Goal: Task Accomplishment & Management: Use online tool/utility

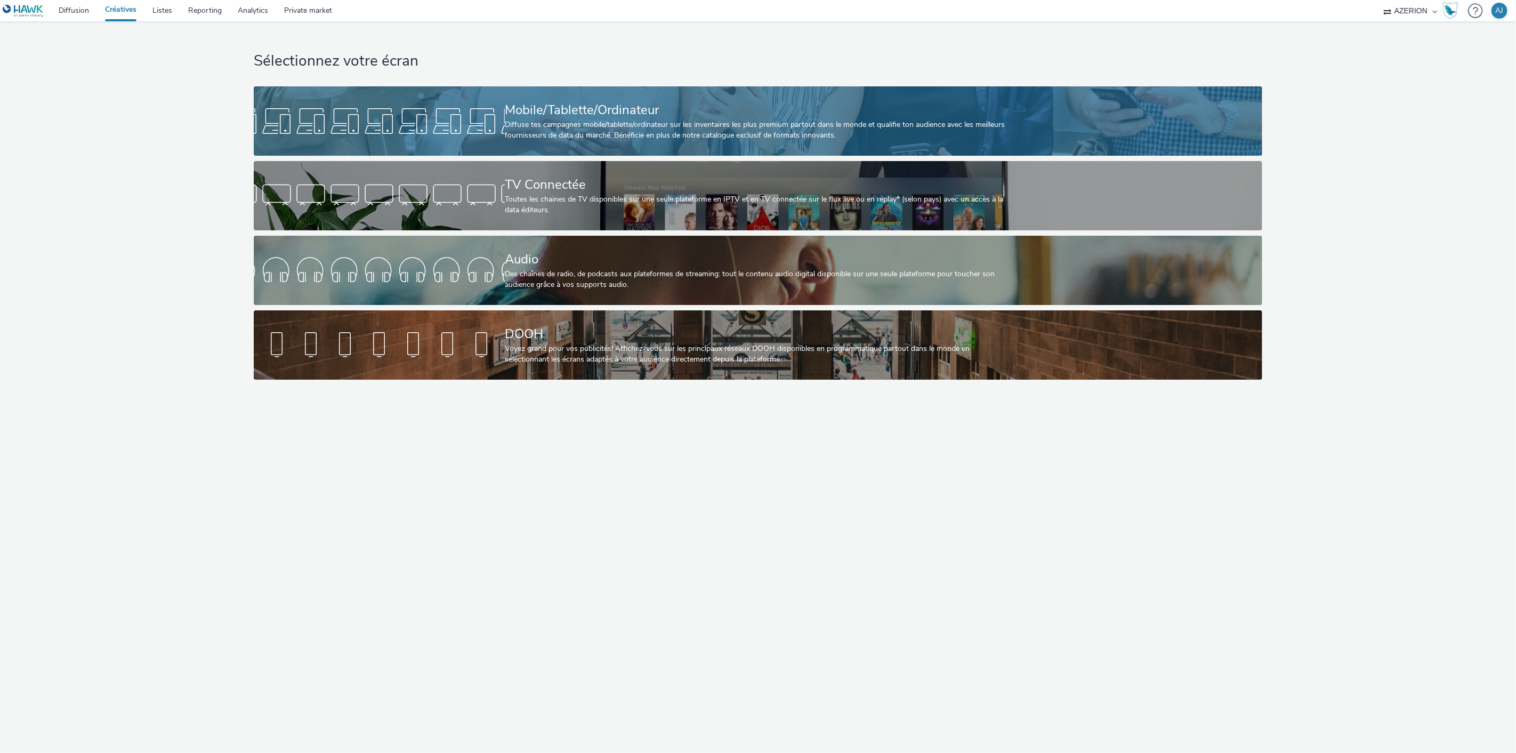
drag, startPoint x: 609, startPoint y: 52, endPoint x: 598, endPoint y: 111, distance: 59.6
click at [609, 52] on h1 "Sélectionnez votre écran" at bounding box center [758, 61] width 1008 height 20
click at [598, 111] on div "Mobile/Tablette/Ordinateur" at bounding box center [756, 110] width 502 height 19
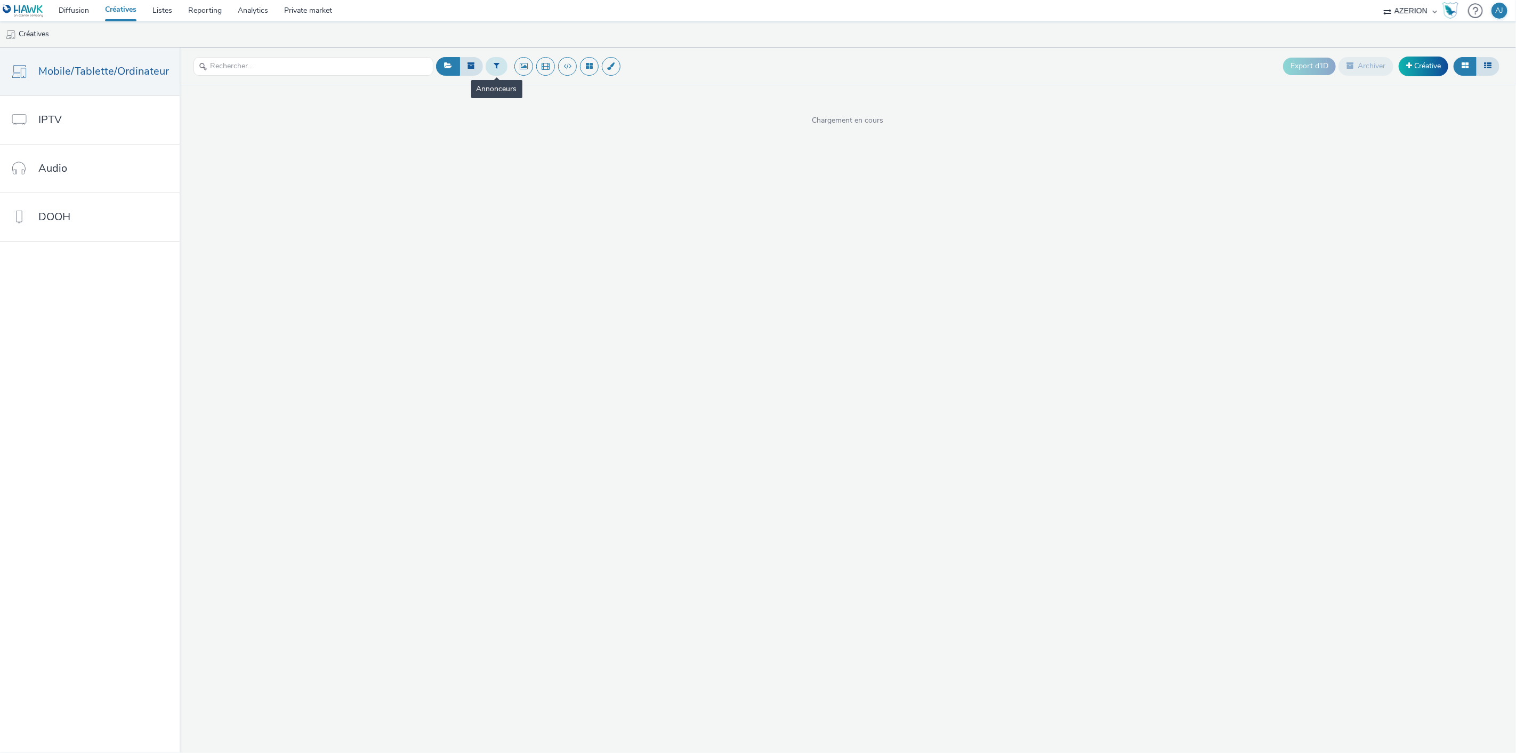
click at [494, 64] on icon at bounding box center [497, 65] width 6 height 7
click at [544, 65] on div at bounding box center [550, 70] width 75 height 13
type input "gouvern"
click at [566, 82] on li "Gouvernement" at bounding box center [560, 86] width 107 height 18
click at [640, 63] on span "Plan média..." at bounding box center [657, 66] width 41 height 9
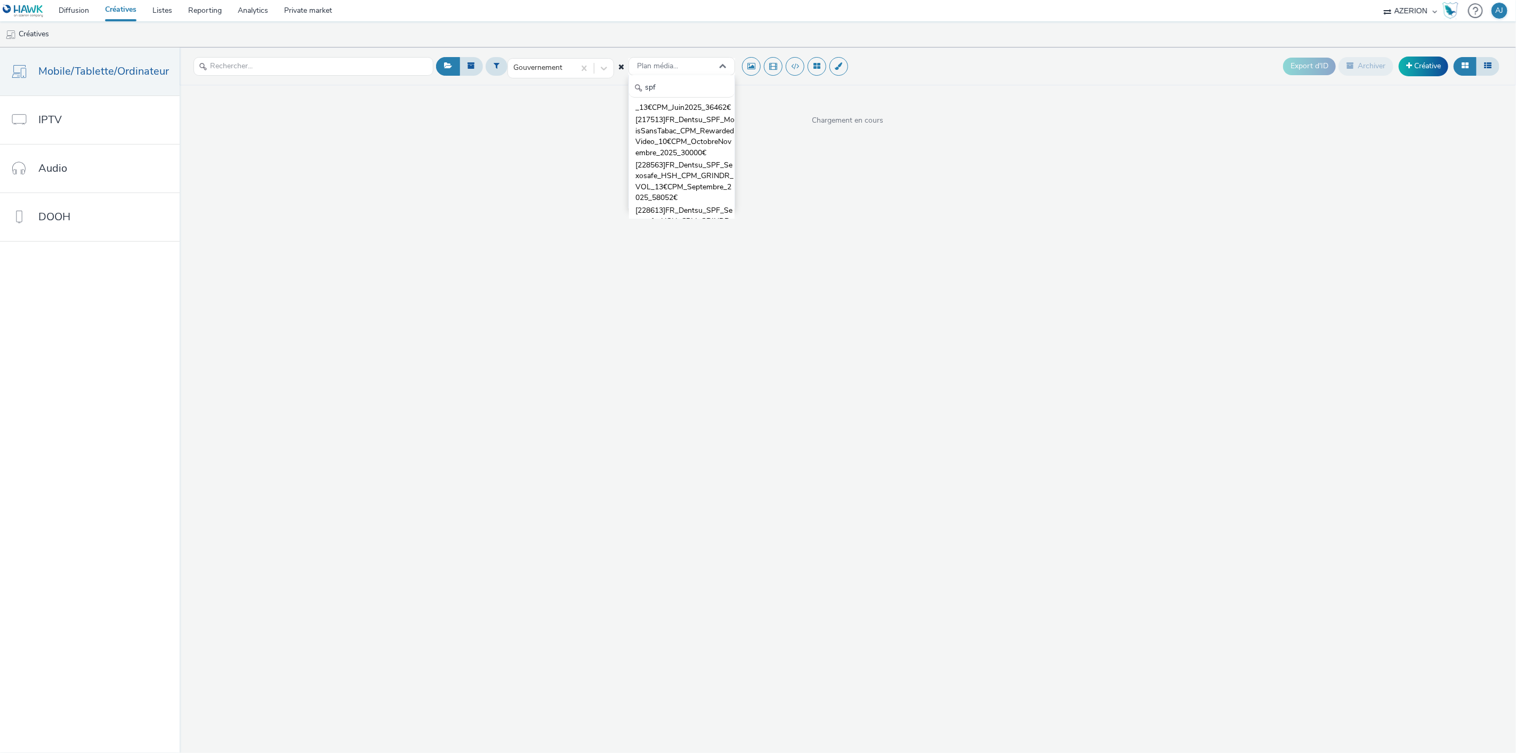
scroll to position [64, 0]
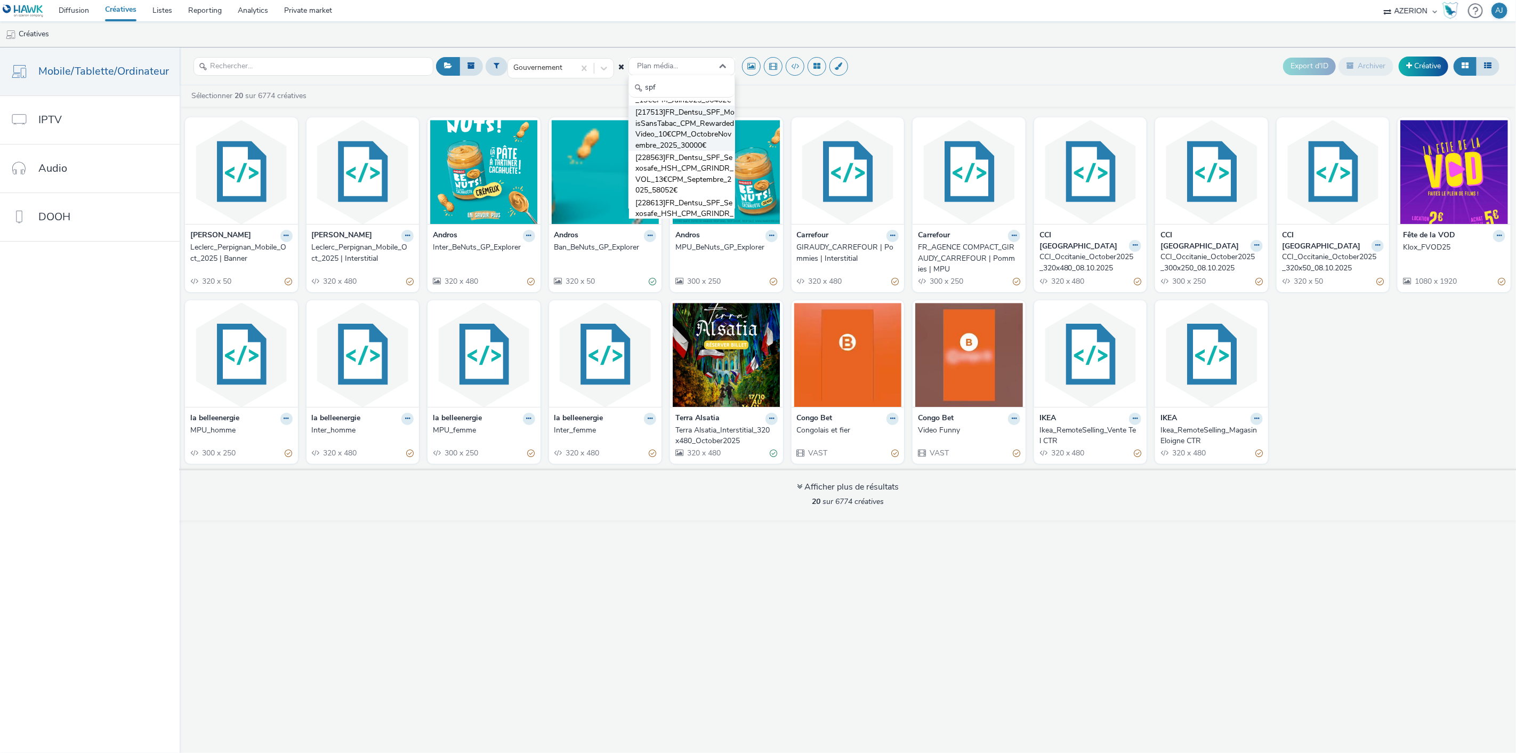
type input "spf"
click at [667, 136] on span "[217513]FR_Dentsu_SPF_MoisSansTabac_CPM_RewardedVideo_10€CPM_OctobreNovembre_20…" at bounding box center [684, 129] width 99 height 44
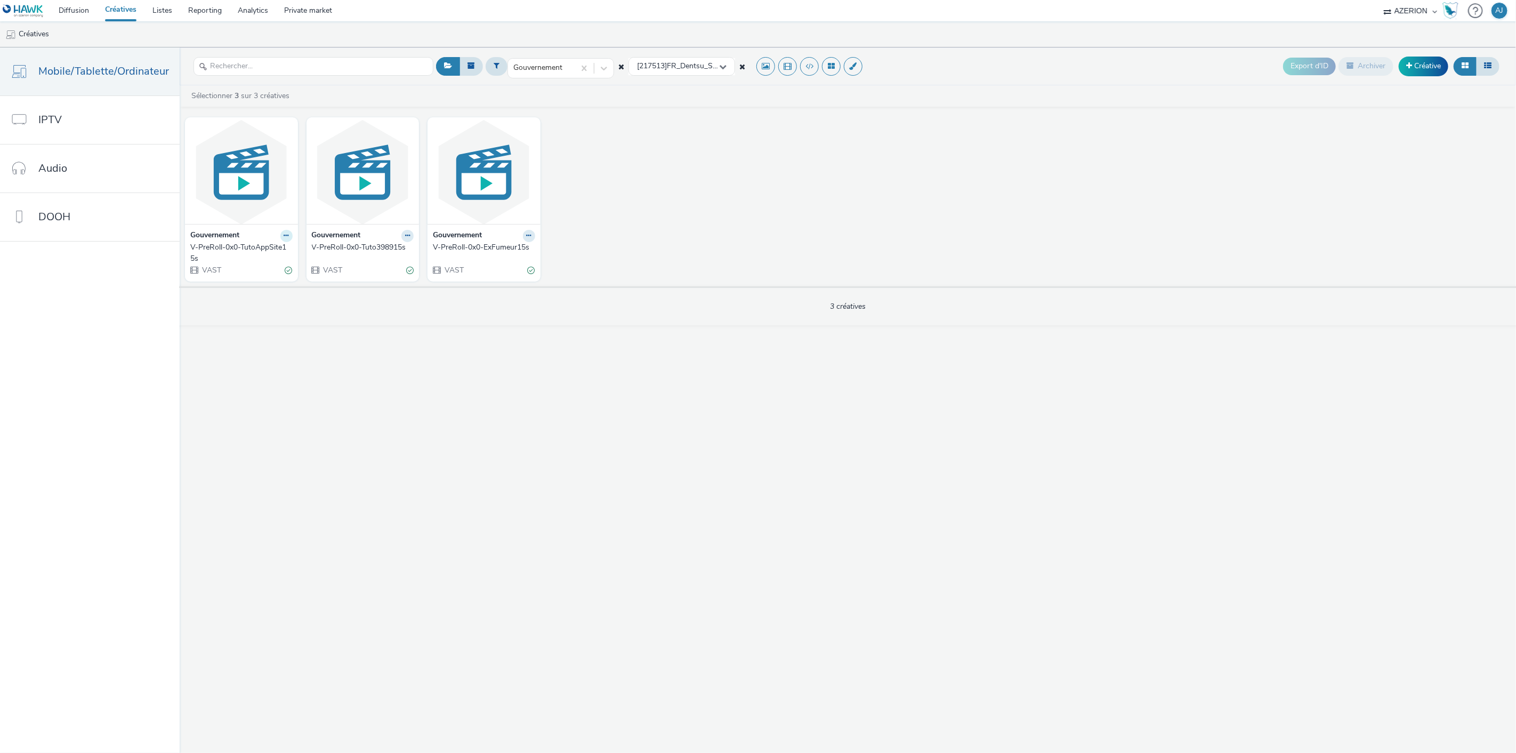
click at [285, 235] on icon at bounding box center [286, 235] width 5 height 6
click at [228, 189] on img at bounding box center [242, 172] width 108 height 104
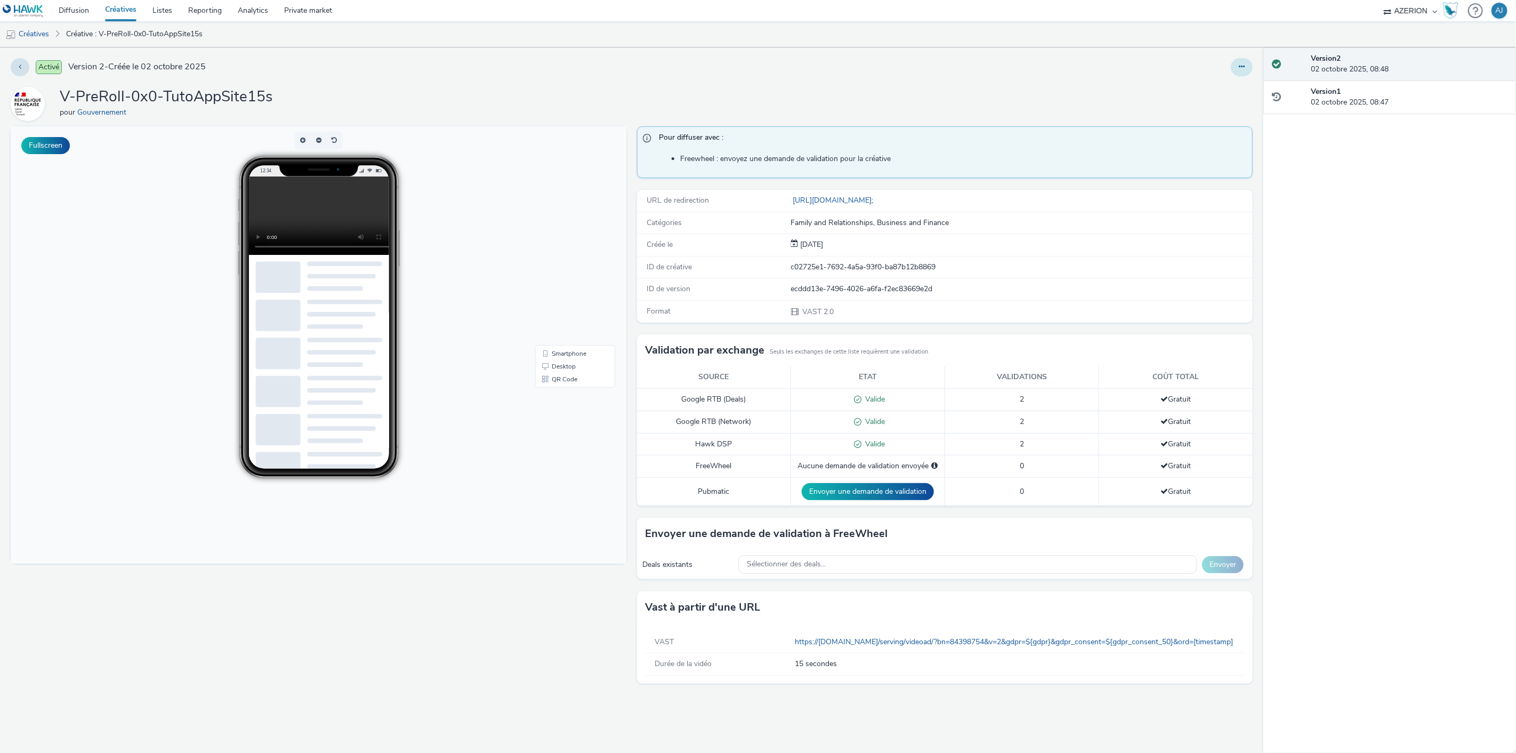
click at [1244, 72] on button at bounding box center [1242, 67] width 22 height 18
click at [872, 641] on link "https://[DOMAIN_NAME]/serving/videoad/?bn=84398754&v=2&gdpr=${gdpr}&gdpr_consen…" at bounding box center [1016, 641] width 442 height 10
click at [919, 642] on link "https://[DOMAIN_NAME]/serving/videoad/?bn=84398754&v=2&gdpr=${gdpr}&gdpr_consen…" at bounding box center [1016, 641] width 442 height 10
click at [15, 67] on button at bounding box center [20, 67] width 19 height 18
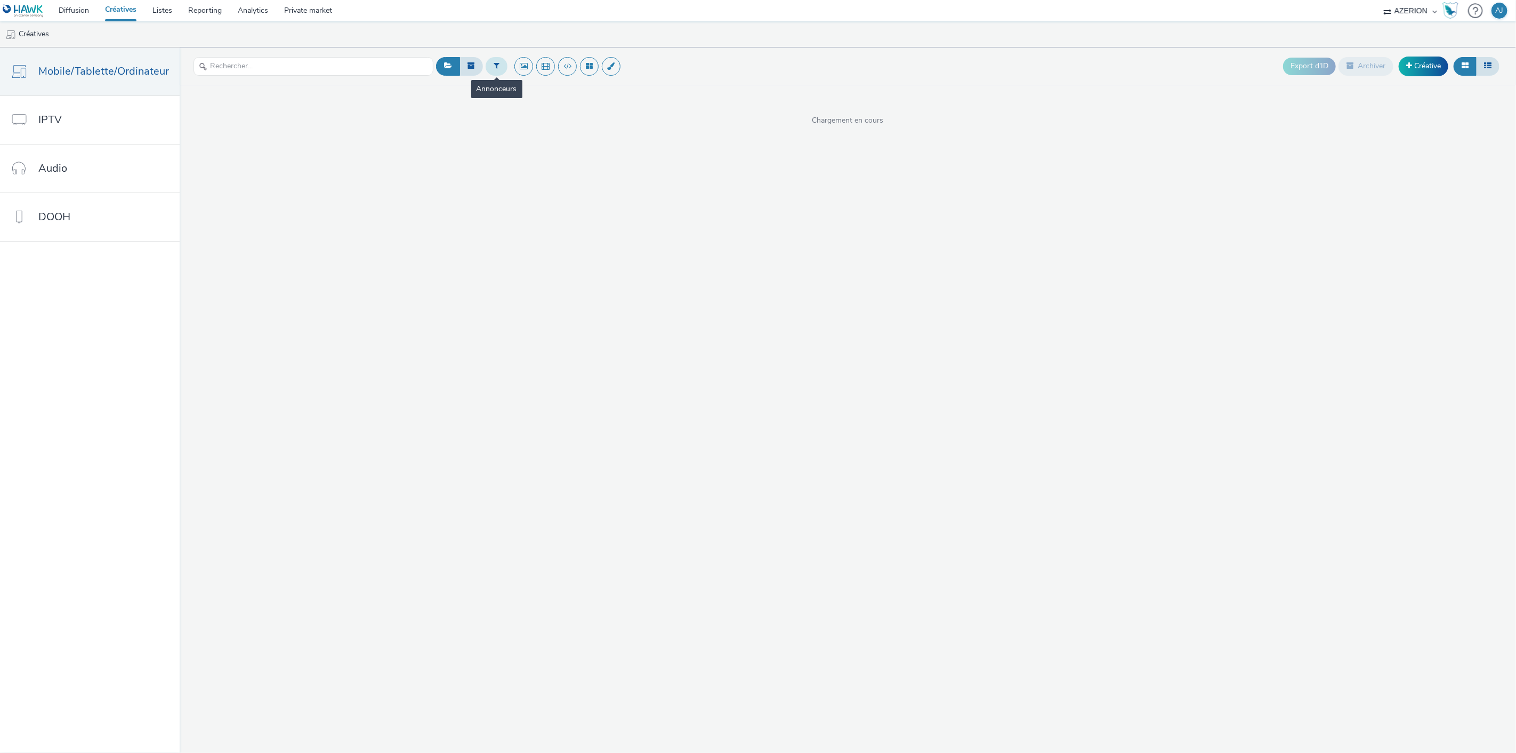
click at [494, 69] on icon at bounding box center [497, 65] width 6 height 7
click at [559, 63] on div "Sélectionner un annonceur..." at bounding box center [550, 71] width 75 height 22
type input "gouvern"
click at [559, 93] on li "Gouvernement" at bounding box center [560, 86] width 107 height 18
click at [661, 62] on span "Plan média..." at bounding box center [657, 66] width 41 height 9
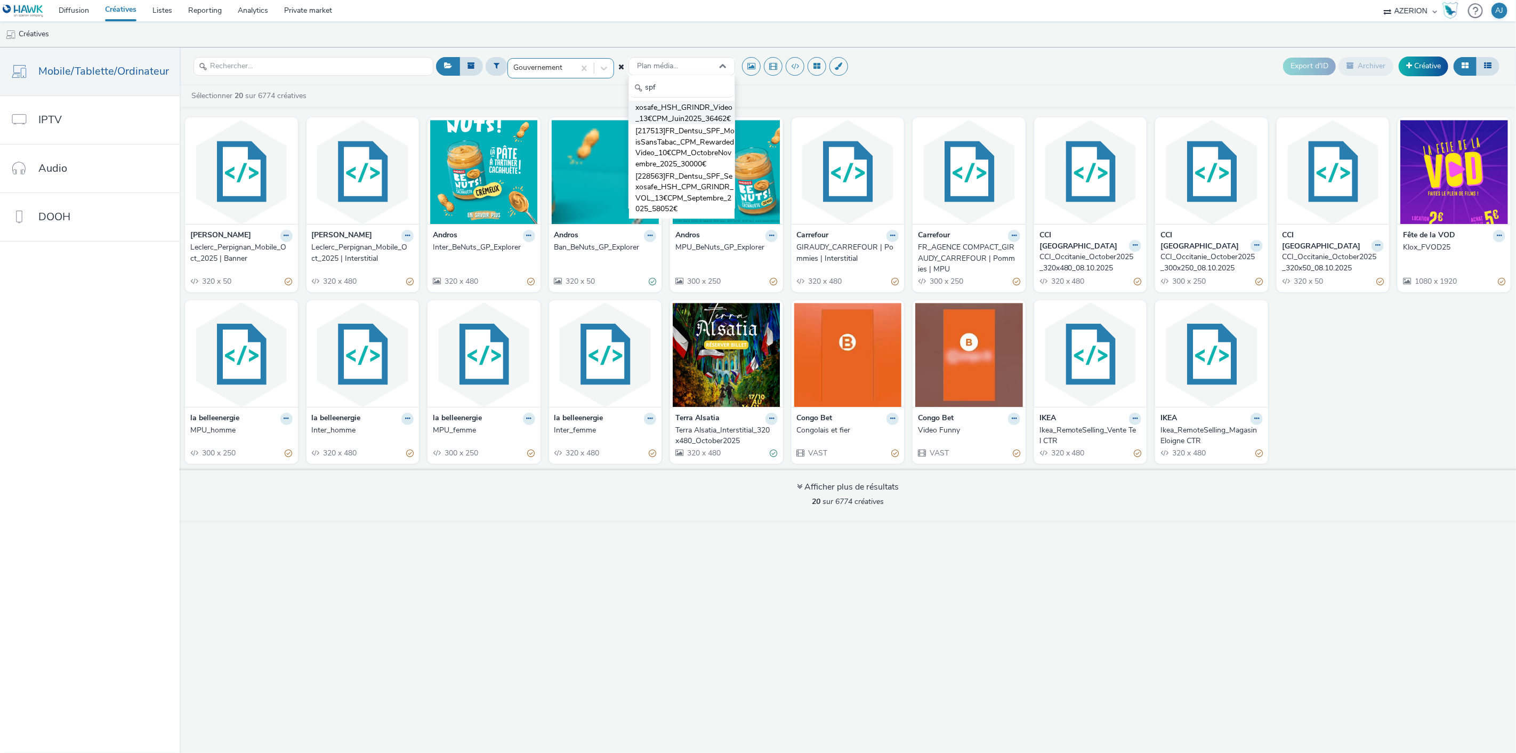
scroll to position [59, 0]
type input "spf"
click at [671, 142] on span "[217513]FR_Dentsu_SPF_MoisSansTabac_CPM_RewardedVideo_10€CPM_OctobreNovembre_20…" at bounding box center [684, 134] width 99 height 44
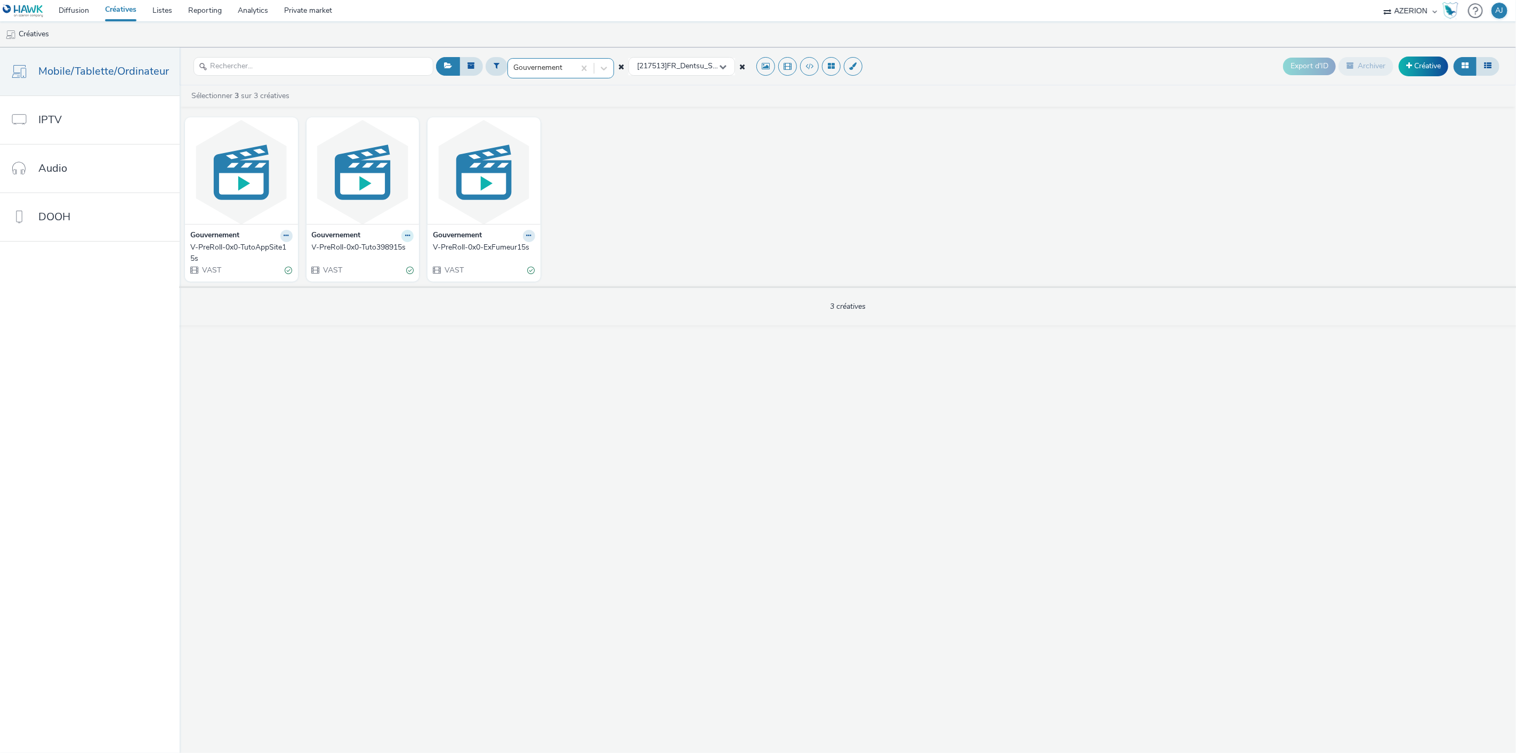
click at [406, 235] on icon at bounding box center [407, 235] width 5 height 6
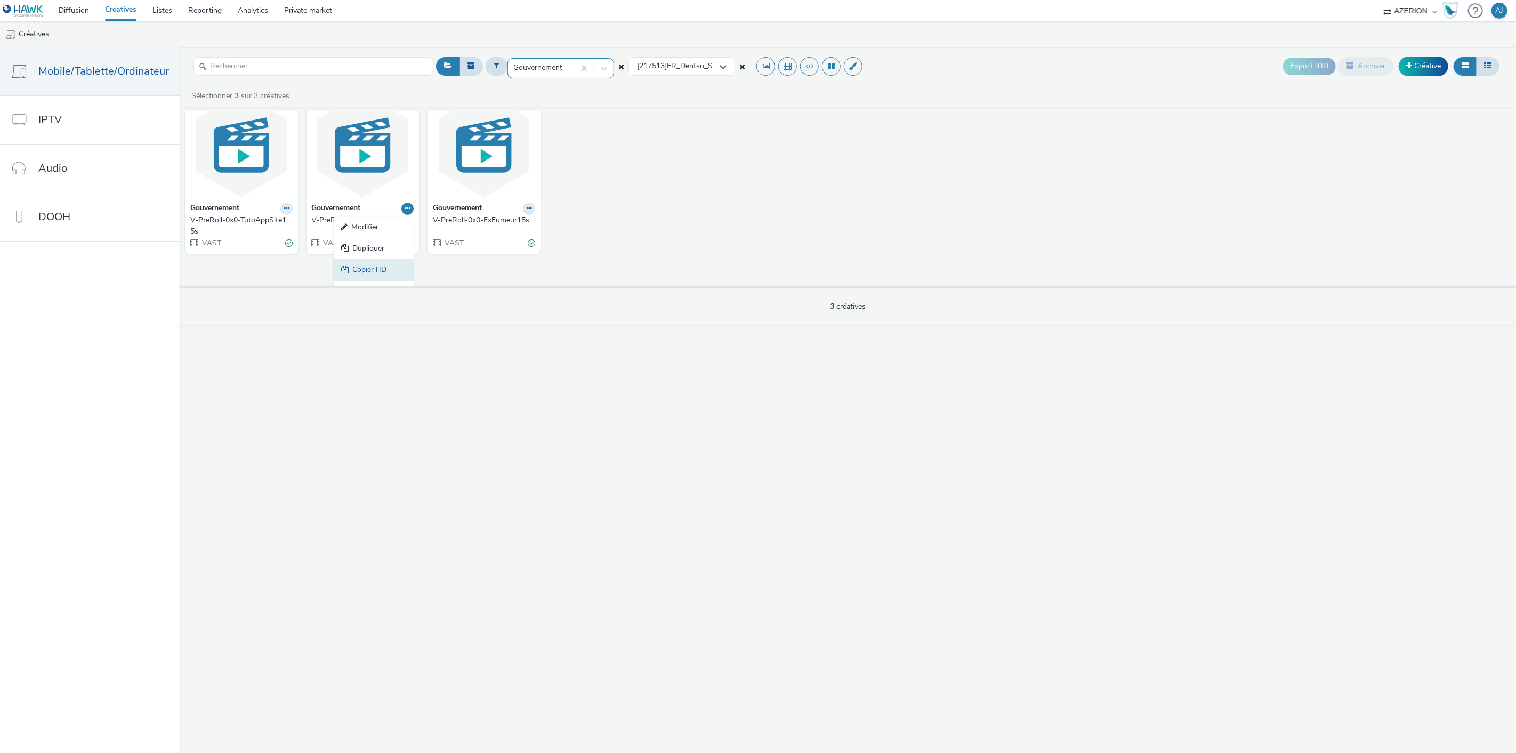
scroll to position [43, 0]
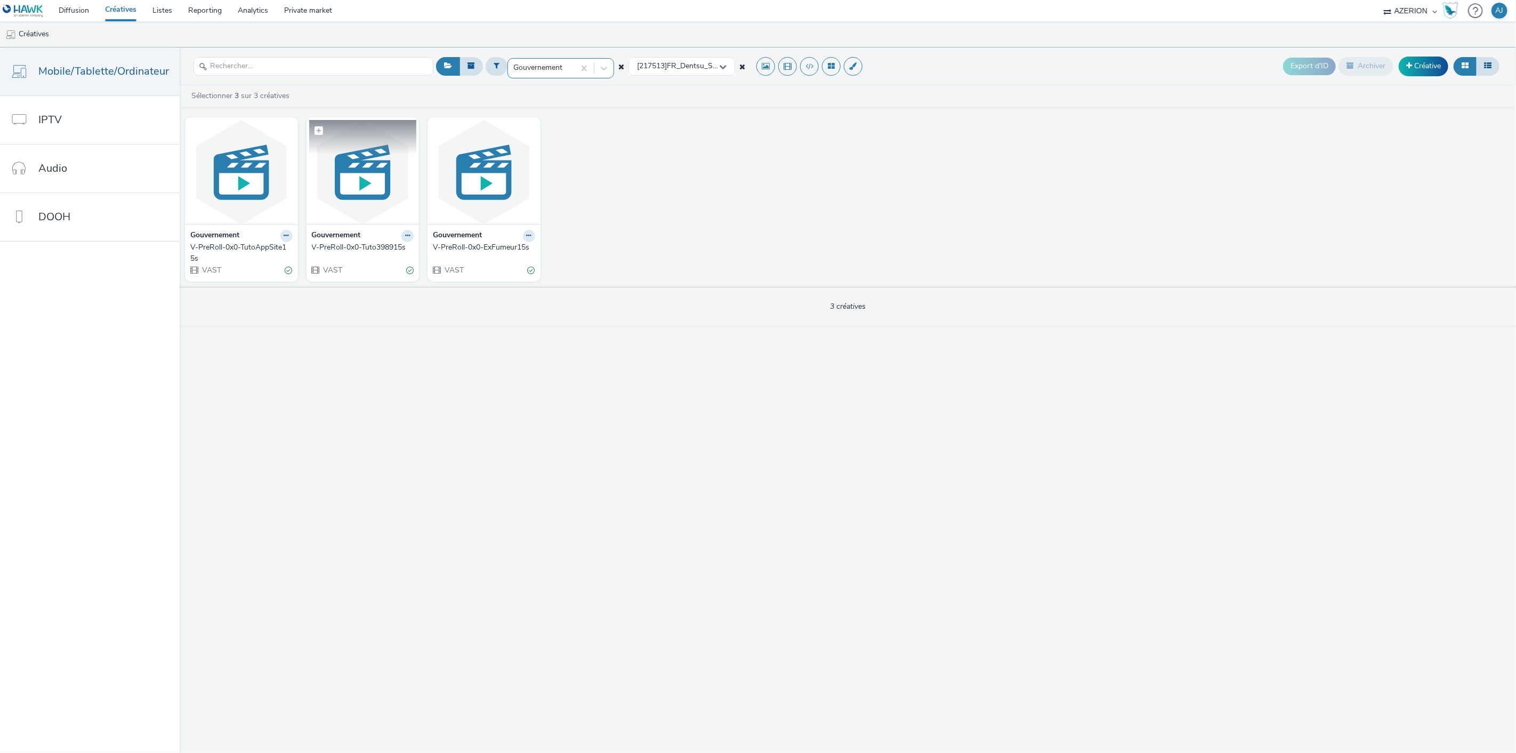
click at [377, 146] on figure at bounding box center [363, 172] width 108 height 104
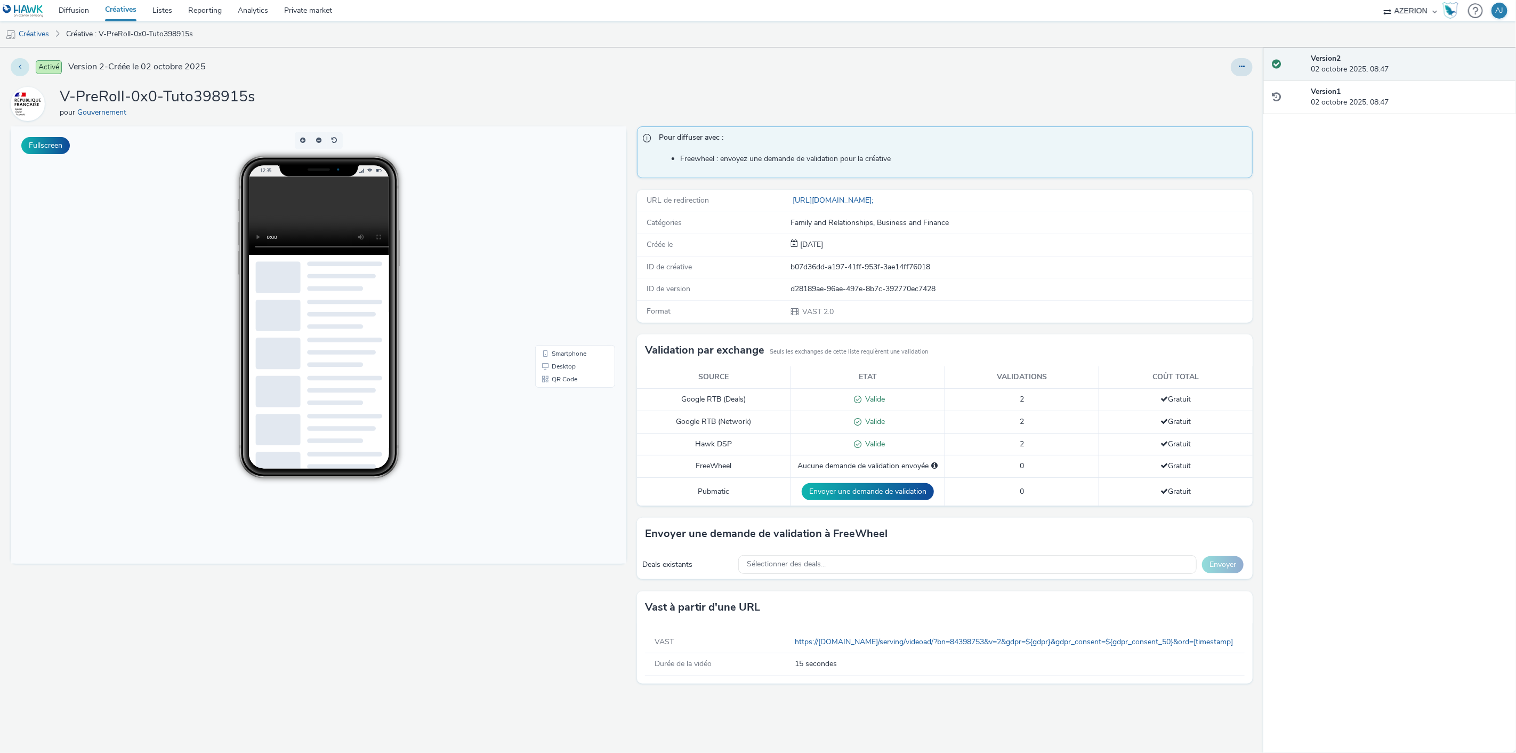
click at [20, 69] on icon at bounding box center [20, 66] width 3 height 7
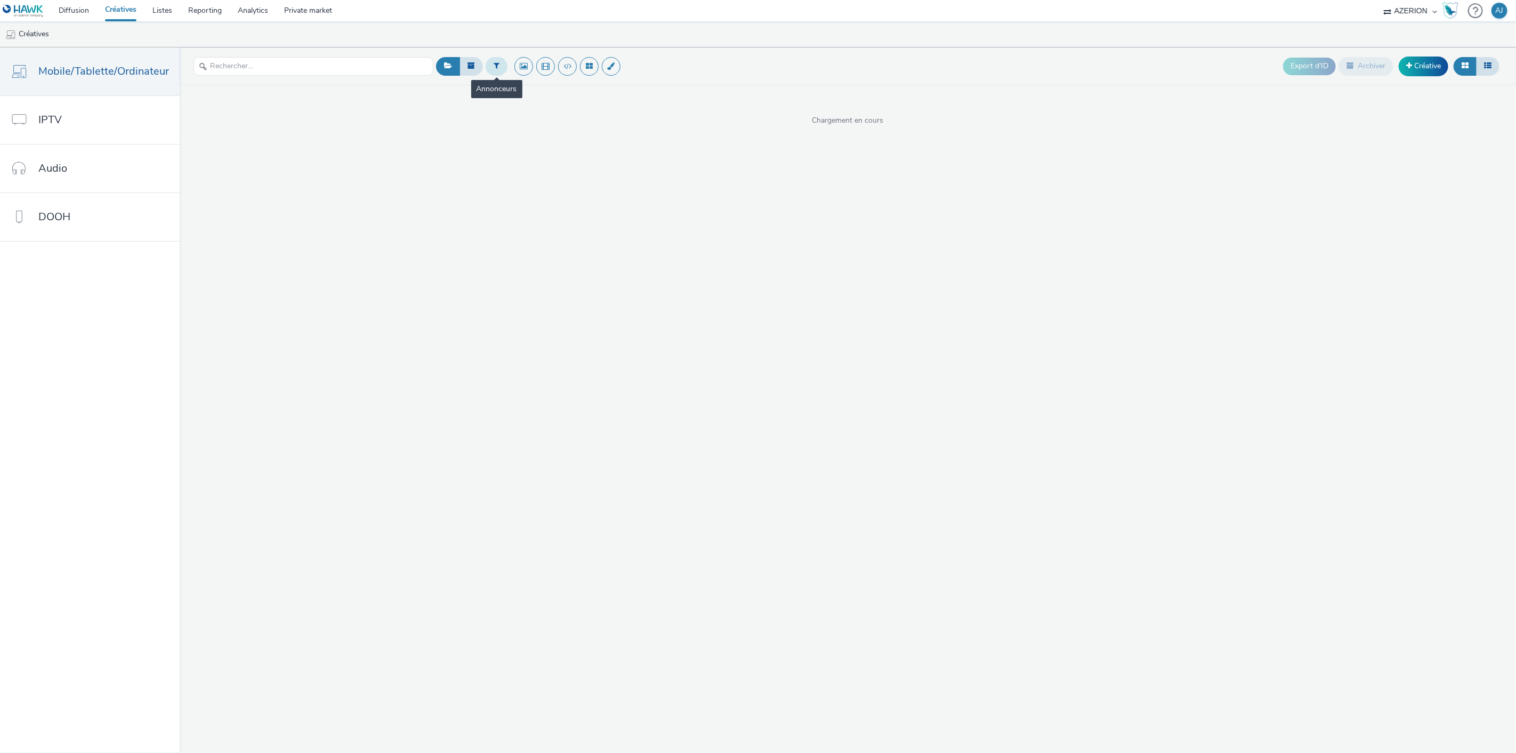
click at [497, 67] on button at bounding box center [497, 66] width 22 height 18
click at [539, 73] on div at bounding box center [550, 70] width 75 height 13
type input "gouver"
click at [558, 82] on span "Gouvernement" at bounding box center [538, 86] width 49 height 11
click at [653, 64] on span "Plan média..." at bounding box center [657, 66] width 41 height 9
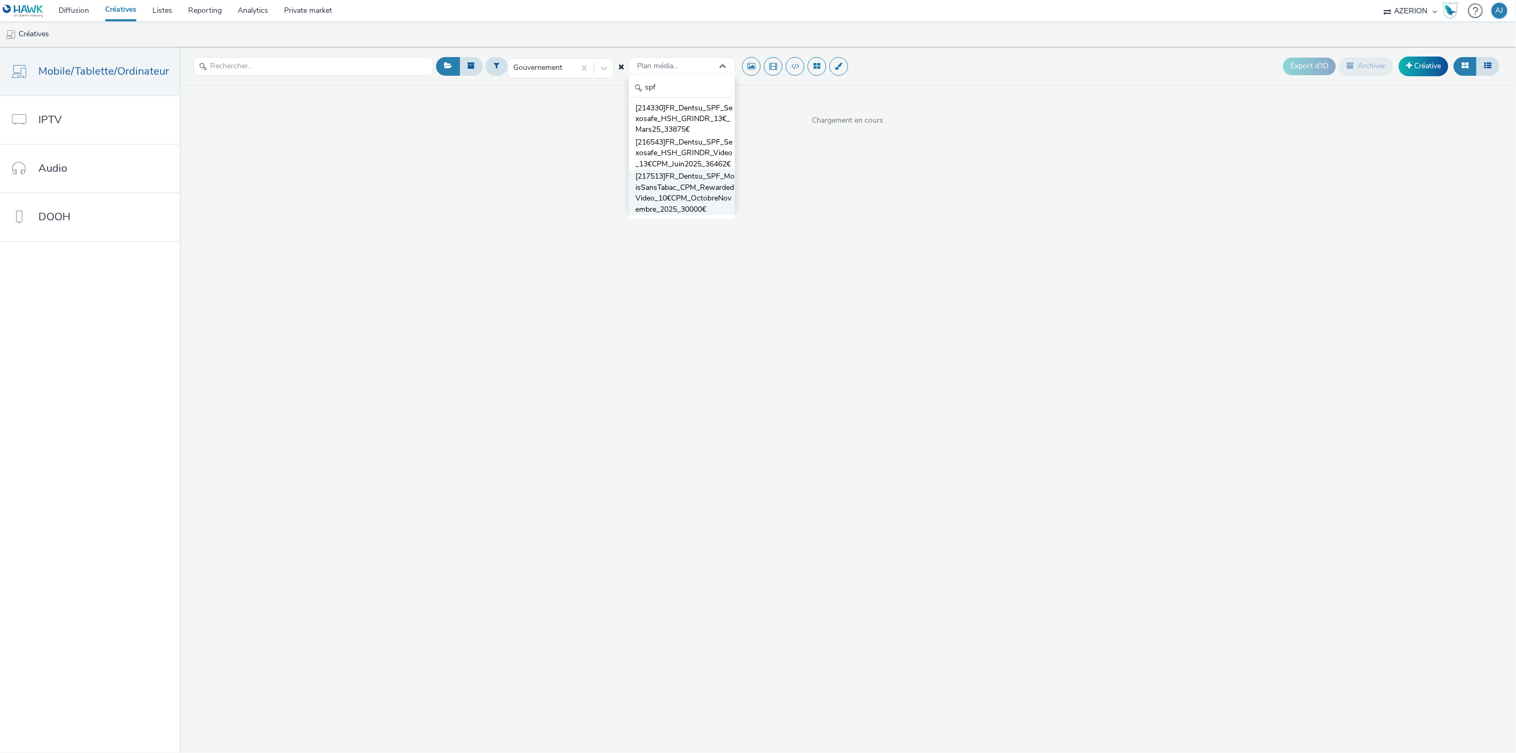
type input "spf"
click at [684, 198] on span "[217513]FR_Dentsu_SPF_MoisSansTabac_CPM_RewardedVideo_10€CPM_OctobreNovembre_20…" at bounding box center [684, 193] width 99 height 44
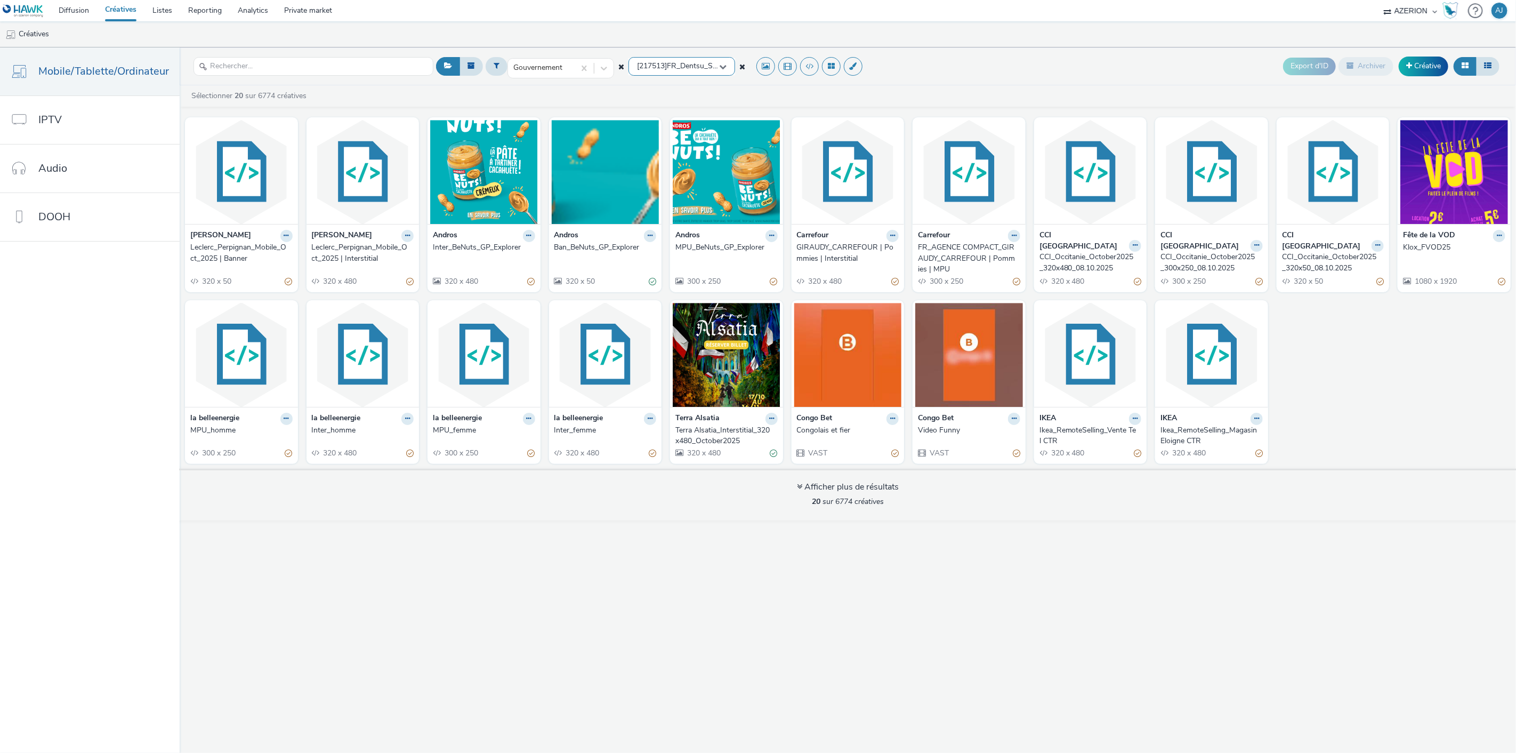
click at [667, 70] on span "[217513]FR_Dentsu_SPF_MoisSansTabac_CPM_RewardedVideo_10€CPM_OctobreNovembre_20…" at bounding box center [678, 66] width 82 height 9
type input "spf"
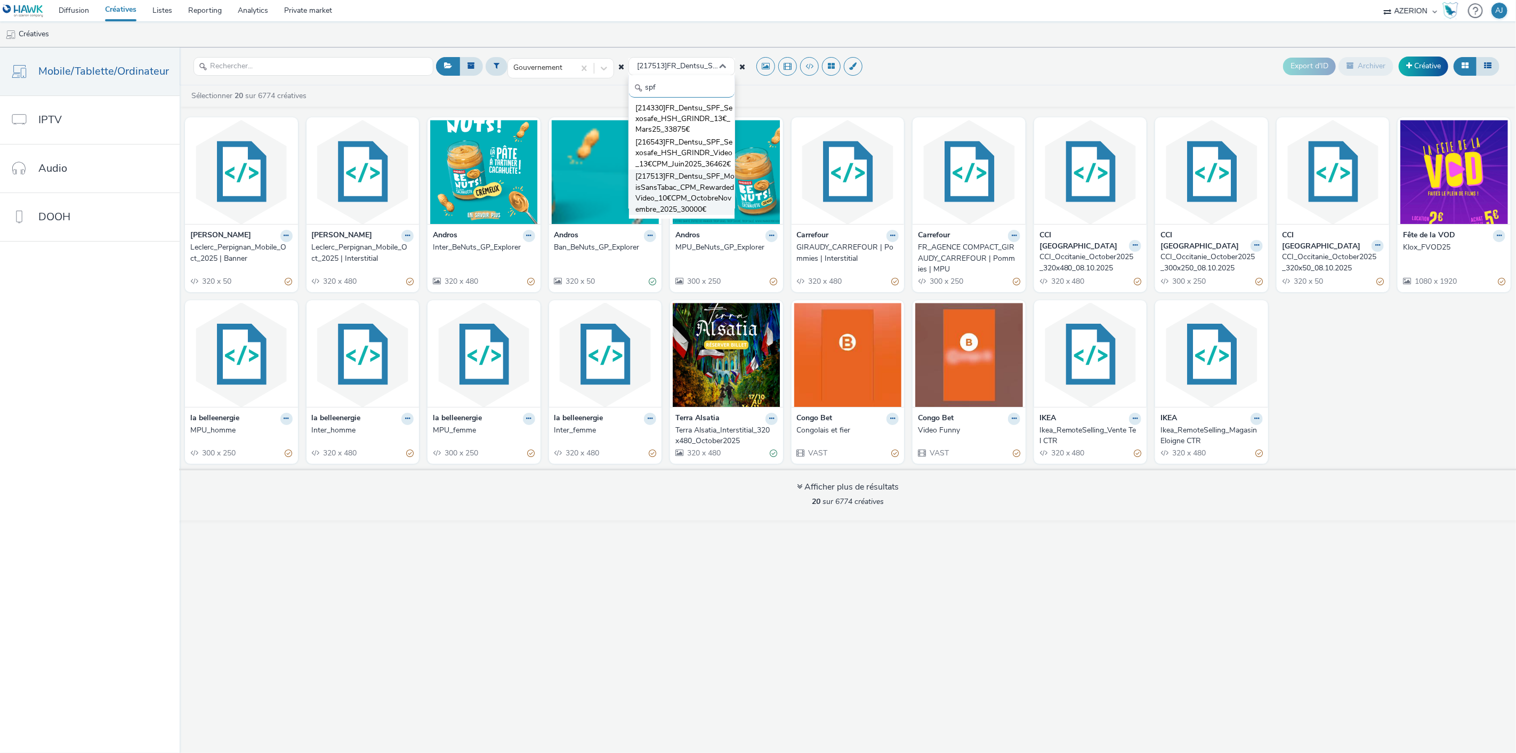
click at [684, 195] on span "[217513]FR_Dentsu_SPF_MoisSansTabac_CPM_RewardedVideo_10€CPM_OctobreNovembre_20…" at bounding box center [684, 193] width 99 height 44
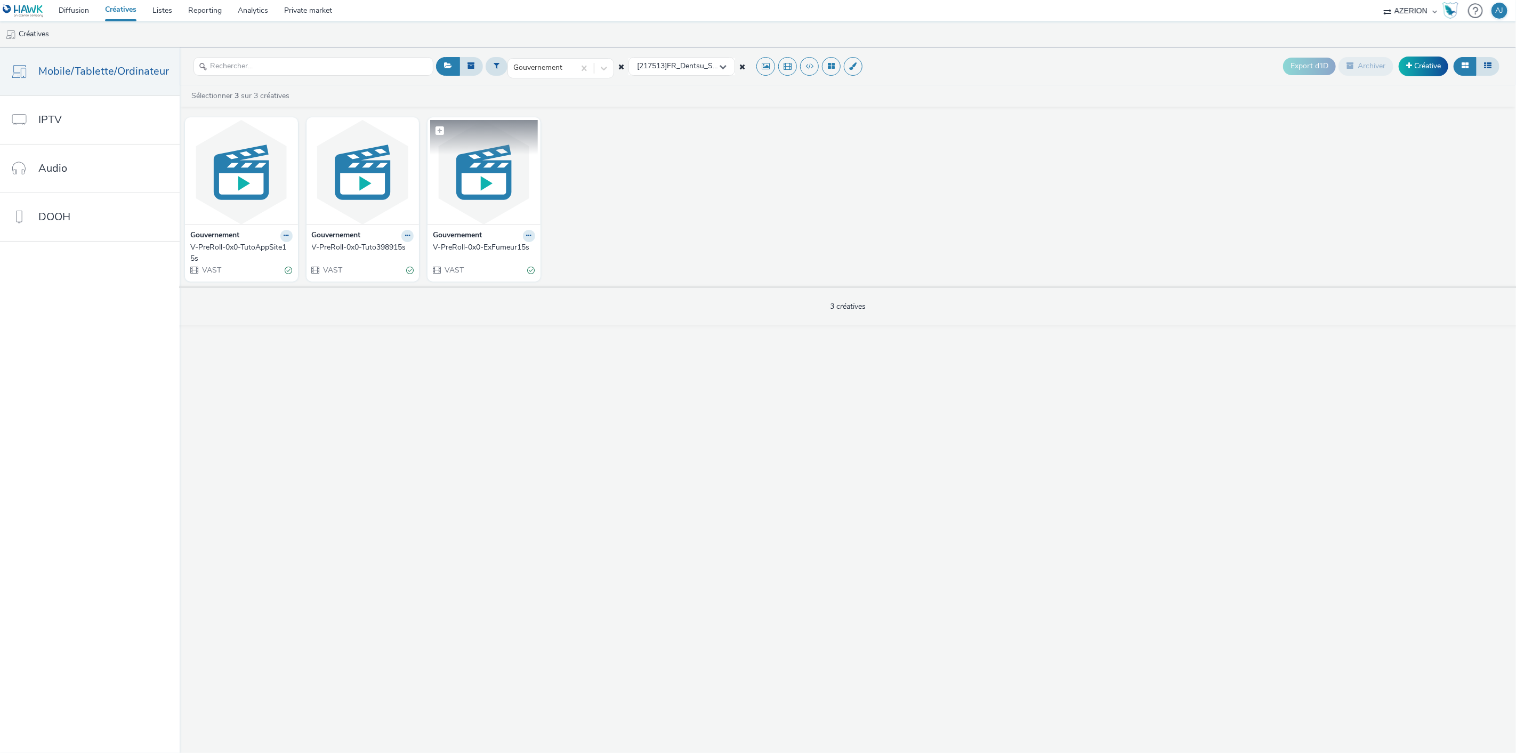
click at [482, 179] on img at bounding box center [484, 172] width 108 height 104
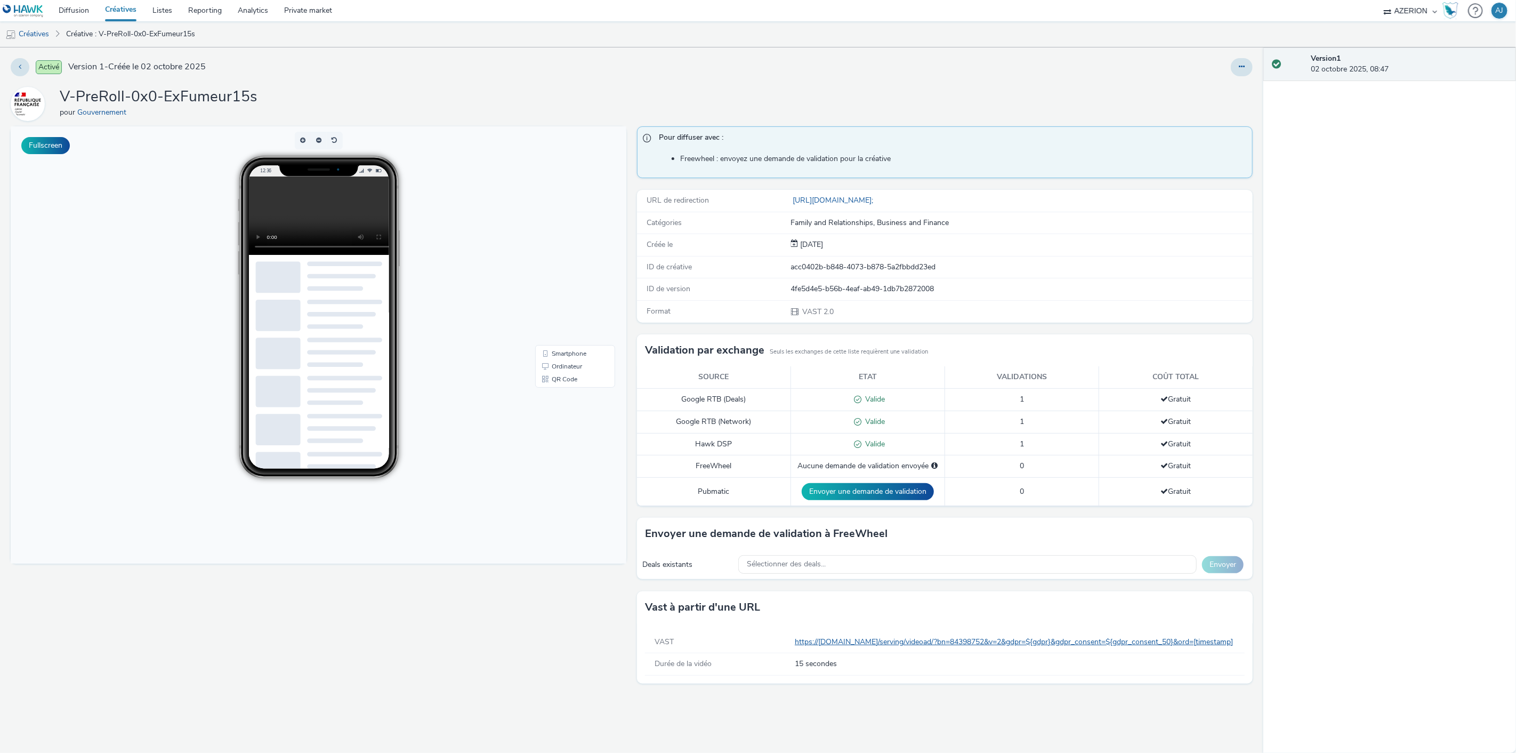
click at [1019, 641] on link "https://[DOMAIN_NAME]/serving/videoad/?bn=84398752&v=2&gdpr=${gdpr}&gdpr_consen…" at bounding box center [1016, 641] width 442 height 10
